Goal: Answer question/provide support

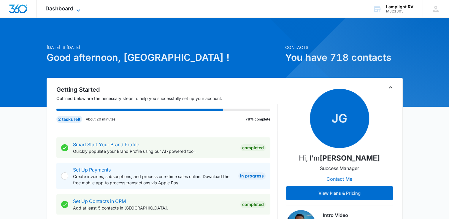
click at [81, 7] on icon at bounding box center [78, 10] width 7 height 7
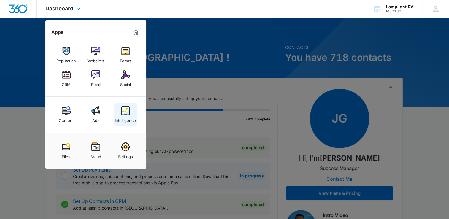
click at [122, 111] on img at bounding box center [125, 110] width 9 height 9
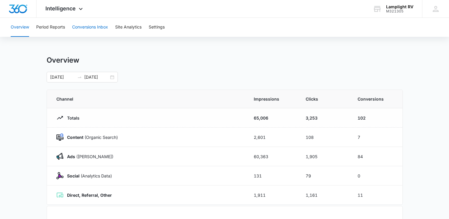
click at [95, 30] on button "Conversions Inbox" at bounding box center [90, 27] width 36 height 19
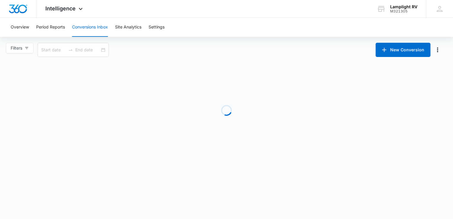
type input "[DATE]"
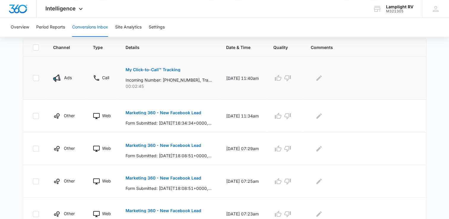
scroll to position [130, 0]
click at [322, 78] on icon "Edit Comments" at bounding box center [318, 77] width 7 height 7
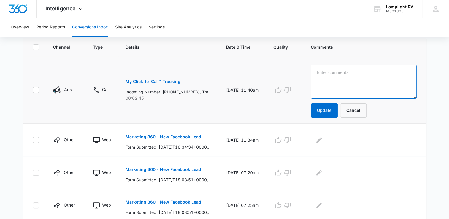
click at [334, 84] on textarea at bounding box center [363, 82] width 106 height 34
type textarea "TW guest- CG 9/5"
click at [330, 111] on button "Update" at bounding box center [323, 110] width 27 height 14
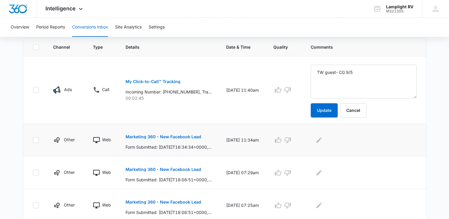
click at [187, 137] on p "Marketing 360 - New Facebook Lead" at bounding box center [163, 137] width 76 height 4
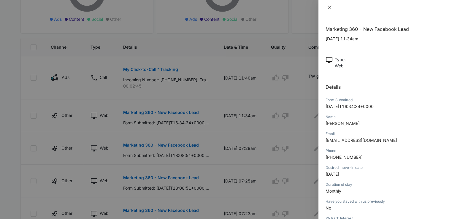
click at [329, 7] on icon "close" at bounding box center [329, 7] width 5 height 5
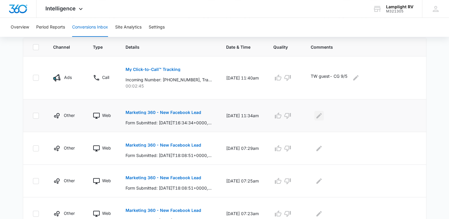
click at [321, 117] on icon "Edit Comments" at bounding box center [318, 115] width 7 height 7
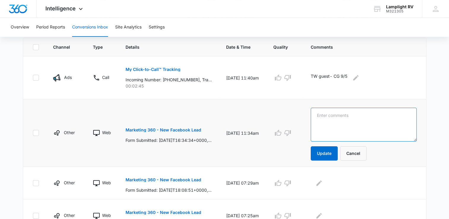
click at [352, 118] on textarea at bounding box center [363, 125] width 106 height 34
click at [372, 114] on textarea "TW guest, shopping around. - CG 9/5" at bounding box center [363, 125] width 106 height 34
type textarea "TW guest, shopping around for trip in november. - CG 9/5"
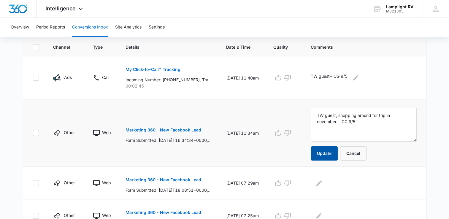
click at [331, 154] on button "Update" at bounding box center [323, 153] width 27 height 14
click at [320, 152] on button "Update" at bounding box center [323, 153] width 27 height 14
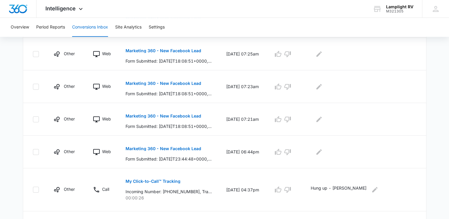
scroll to position [264, 0]
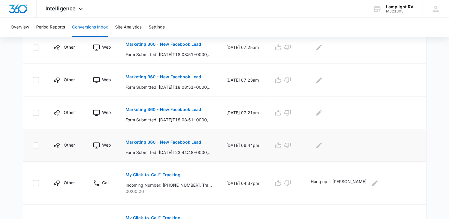
click at [314, 149] on div at bounding box center [363, 145] width 106 height 9
click at [319, 148] on button "Edit Comments" at bounding box center [318, 145] width 9 height 9
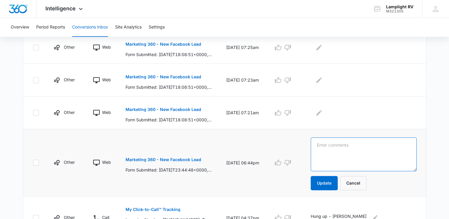
click at [334, 149] on textarea at bounding box center [363, 154] width 106 height 34
drag, startPoint x: 346, startPoint y: 144, endPoint x: 254, endPoint y: 143, distance: 91.9
click at [254, 143] on tr "Other Web Marketing 360 - New Facebook Lead Form Submitted: [DATE]T23:44:48+000…" at bounding box center [224, 162] width 403 height 67
type textarea "TEST-CG 9/5"
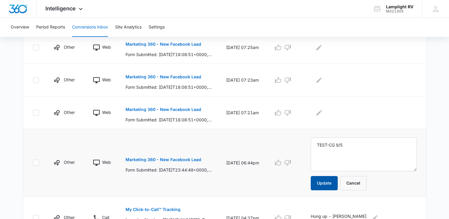
click at [325, 182] on button "Update" at bounding box center [323, 183] width 27 height 14
click at [321, 114] on icon "Edit Comments" at bounding box center [318, 112] width 7 height 7
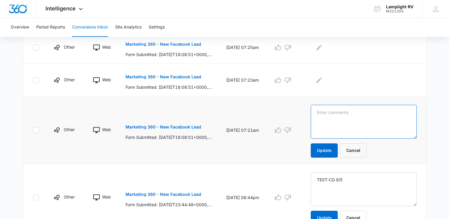
click at [352, 122] on textarea at bounding box center [363, 122] width 106 height 34
paste textarea "TEST-CG 9/5"
type textarea "TEST-CG 9/5"
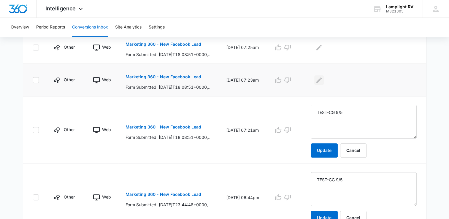
click at [319, 78] on icon "Edit Comments" at bounding box center [318, 80] width 7 height 7
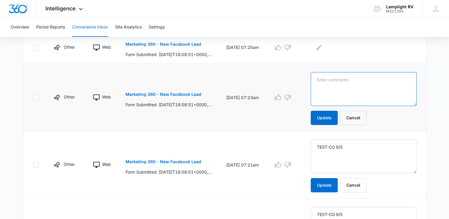
click at [349, 82] on textarea at bounding box center [363, 89] width 106 height 34
paste textarea "TEST-CG 9/5"
type textarea "TEST-CG 9/5"
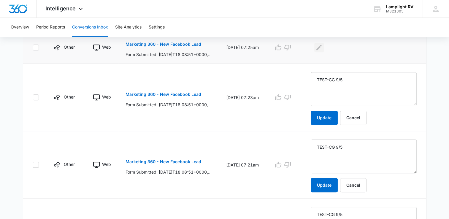
click at [316, 43] on button "Edit Comments" at bounding box center [318, 47] width 9 height 9
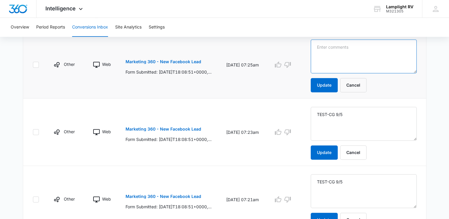
click at [334, 56] on textarea at bounding box center [363, 56] width 106 height 34
paste textarea "TEST-CG 9/5"
type textarea "TEST-CG 9/5"
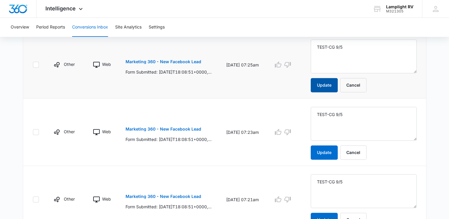
click at [323, 84] on button "Update" at bounding box center [323, 85] width 27 height 14
click at [323, 151] on button "Update" at bounding box center [323, 152] width 27 height 14
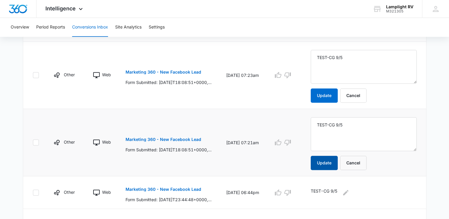
click at [321, 158] on button "Update" at bounding box center [323, 163] width 27 height 14
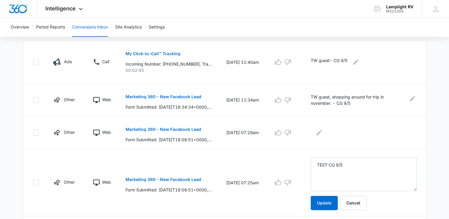
scroll to position [144, 0]
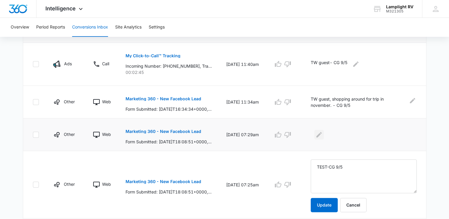
click at [321, 135] on icon "Edit Comments" at bounding box center [318, 134] width 7 height 7
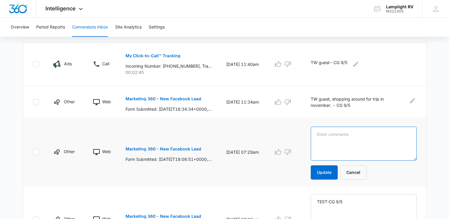
click at [336, 134] on textarea at bounding box center [363, 144] width 106 height 34
click at [338, 135] on textarea at bounding box center [363, 144] width 106 height 34
paste textarea "TEST-CG 9/5"
type textarea "TEST-CG 9/5"
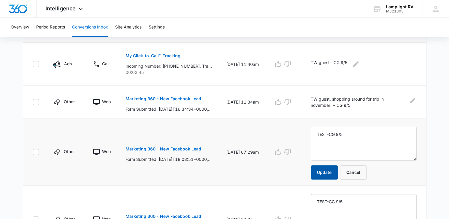
click at [328, 166] on button "Update" at bounding box center [323, 172] width 27 height 14
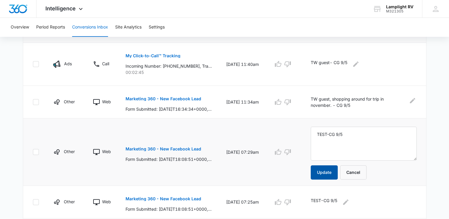
scroll to position [0, 0]
